Goal: Navigation & Orientation: Go to known website

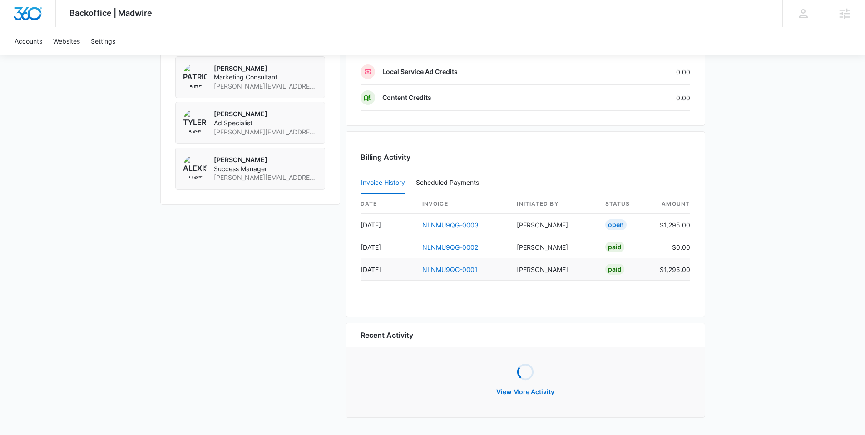
scroll to position [772, 0]
